Goal: Task Accomplishment & Management: Manage account settings

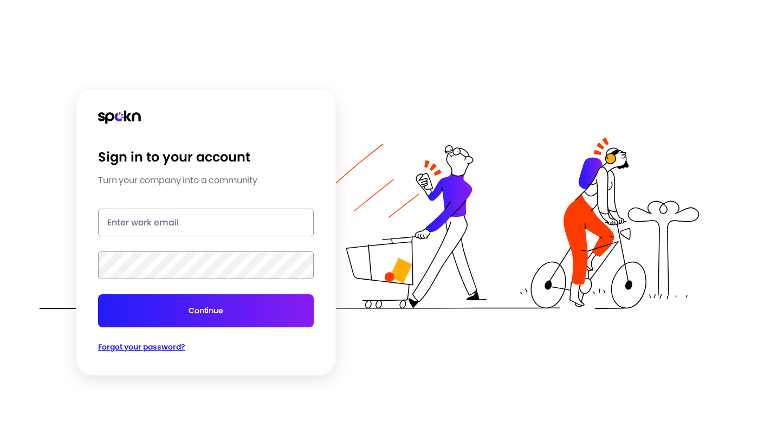
type input "[EMAIL_ADDRESS][DOMAIN_NAME]"
click at [205, 316] on button "Continue" at bounding box center [206, 310] width 216 height 33
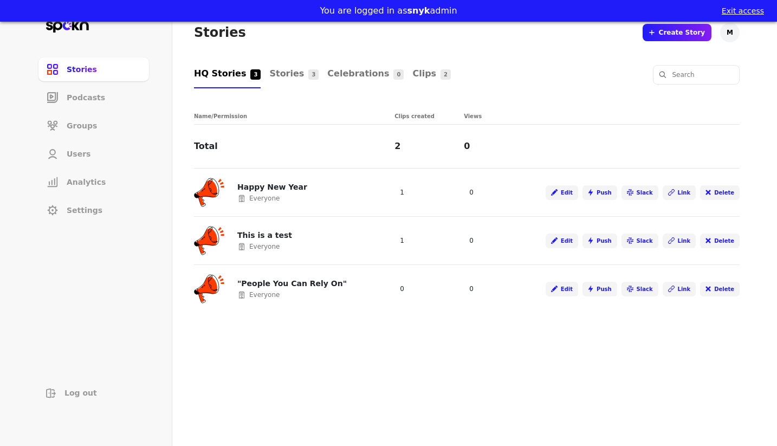
click at [734, 9] on button "Exit access" at bounding box center [743, 10] width 42 height 11
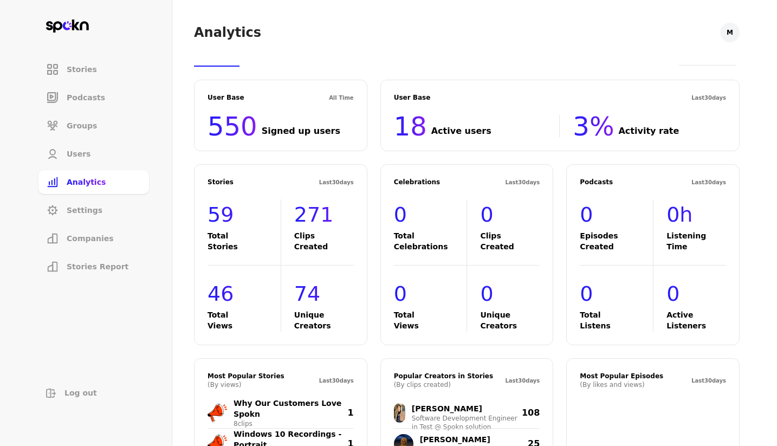
click at [73, 232] on li "Companies" at bounding box center [93, 239] width 111 height 24
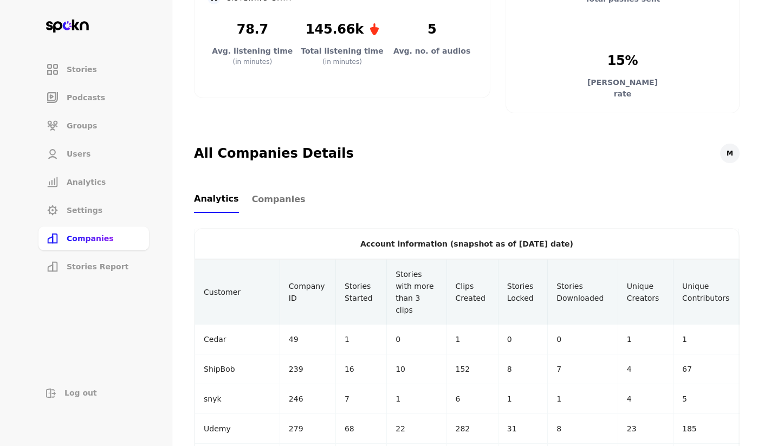
scroll to position [256, 0]
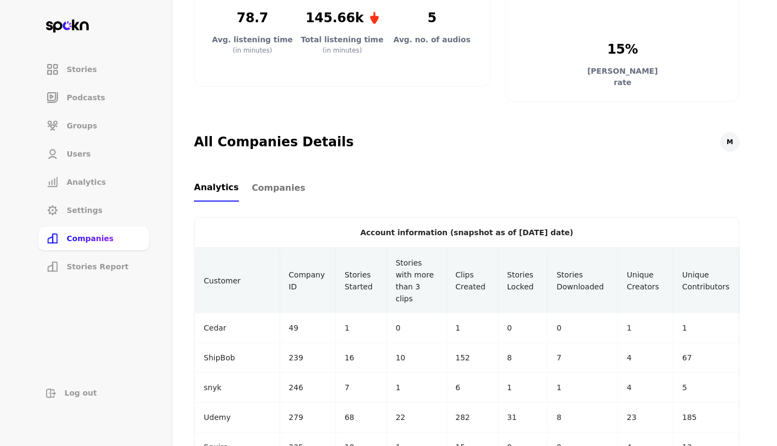
click at [260, 188] on span "Companies" at bounding box center [279, 188] width 54 height 13
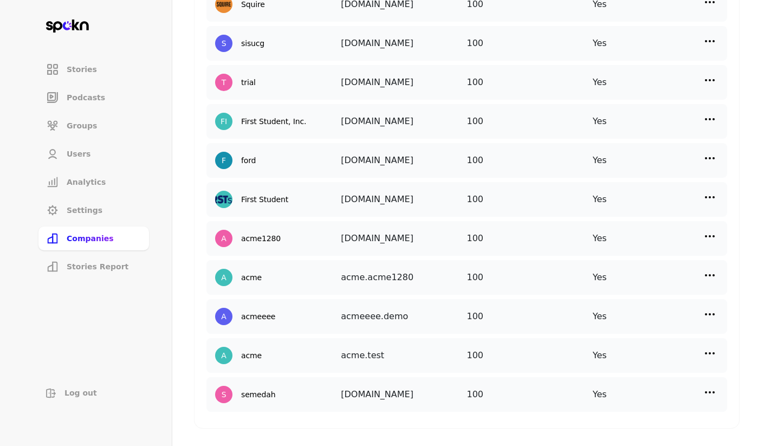
scroll to position [606, 0]
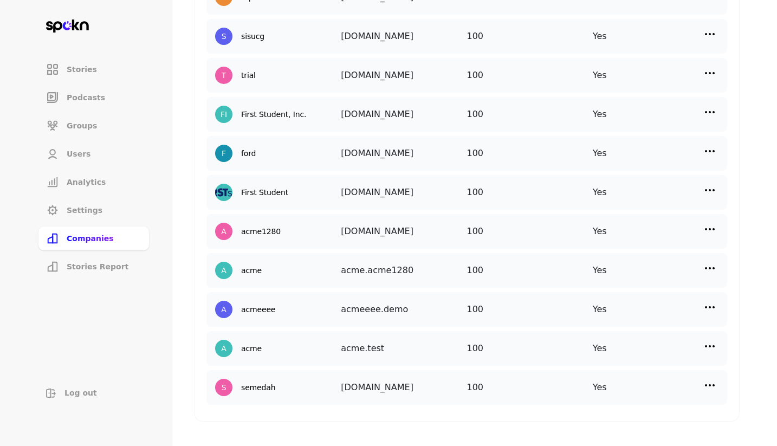
click at [710, 150] on img at bounding box center [709, 151] width 13 height 13
click at [603, 185] on div "Edit" at bounding box center [619, 173] width 108 height 25
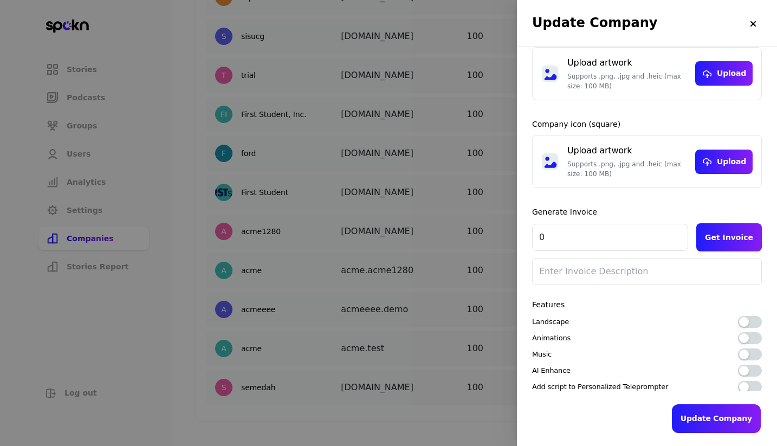
scroll to position [160, 0]
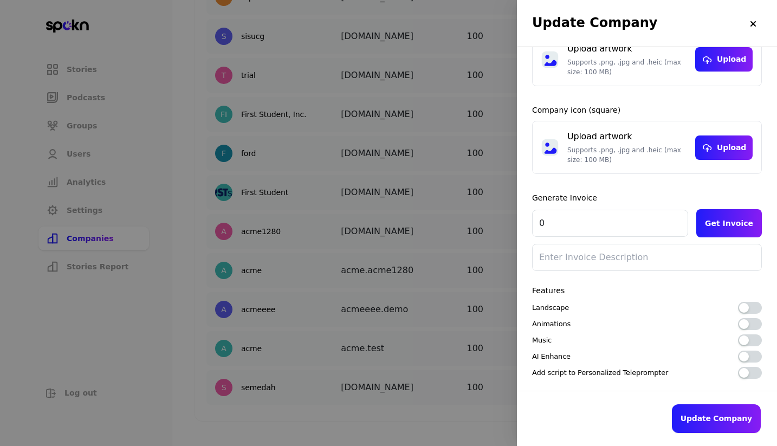
click at [753, 25] on img at bounding box center [753, 24] width 9 height 9
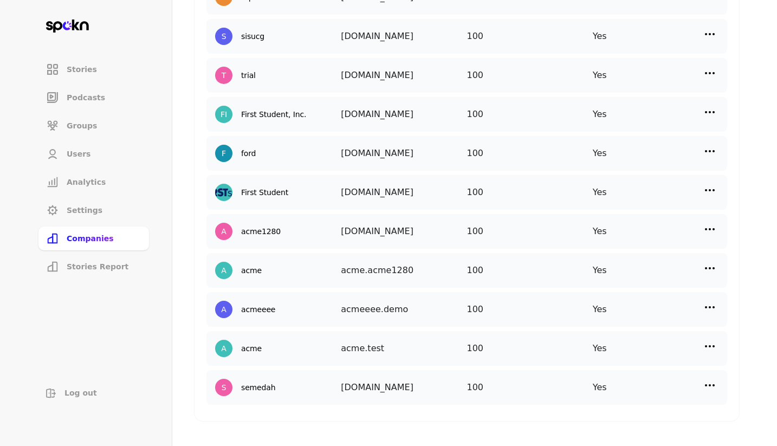
click at [707, 114] on img at bounding box center [709, 112] width 13 height 13
click at [652, 166] on div "Manage Users" at bounding box center [619, 160] width 108 height 25
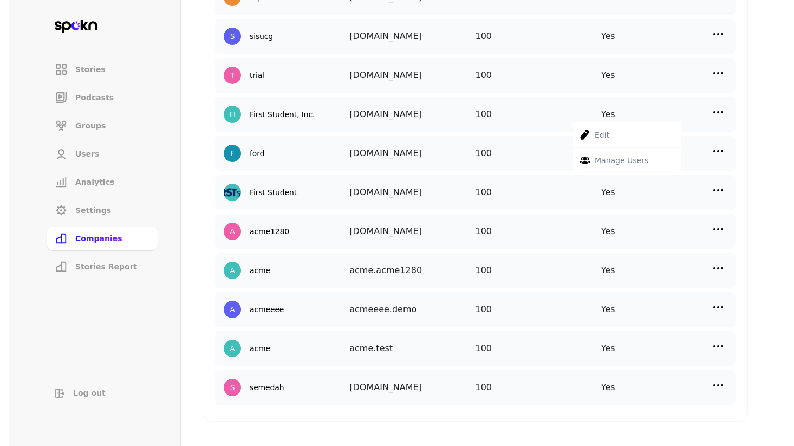
scroll to position [0, 0]
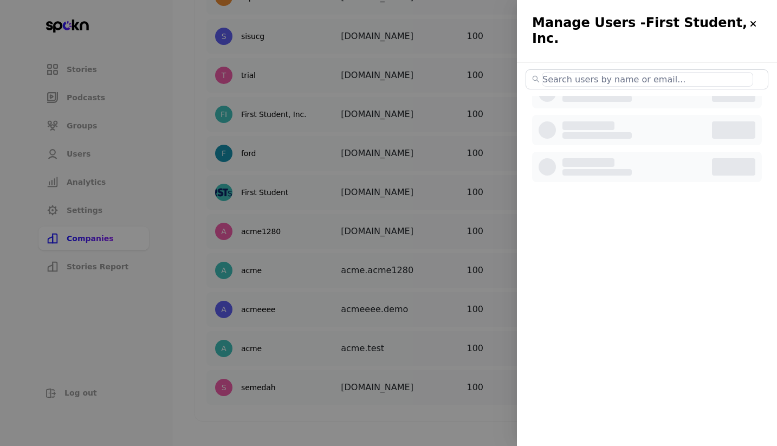
select select "2"
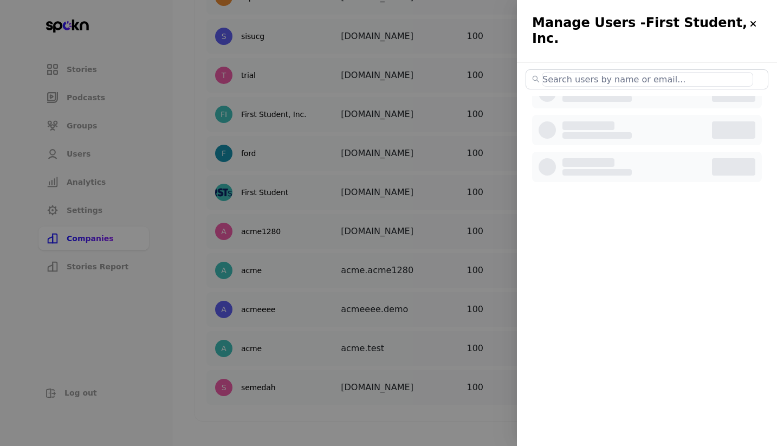
select select "3"
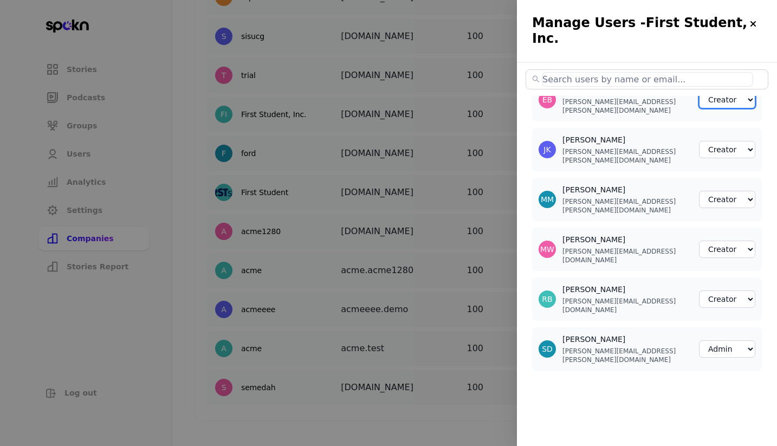
click at [745, 96] on select "Member Creator Admin" at bounding box center [727, 99] width 56 height 17
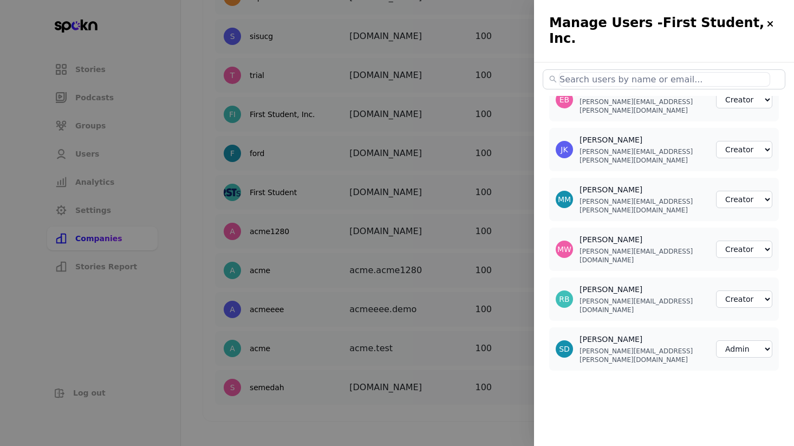
click at [470, 23] on div at bounding box center [397, 223] width 794 height 446
